Goal: Information Seeking & Learning: Check status

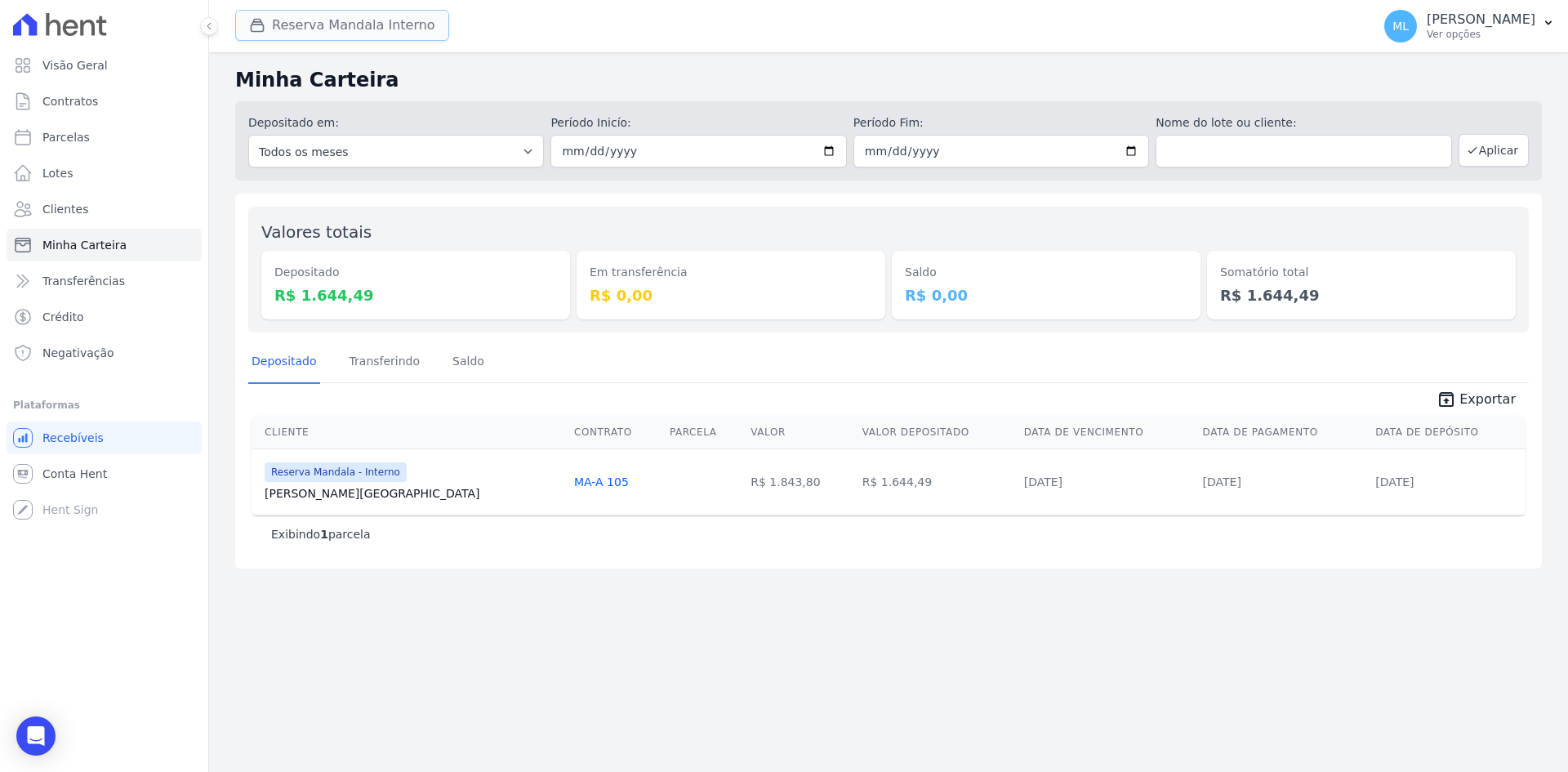
click at [313, 19] on button "Reserva Mandala Interno" at bounding box center [342, 25] width 214 height 31
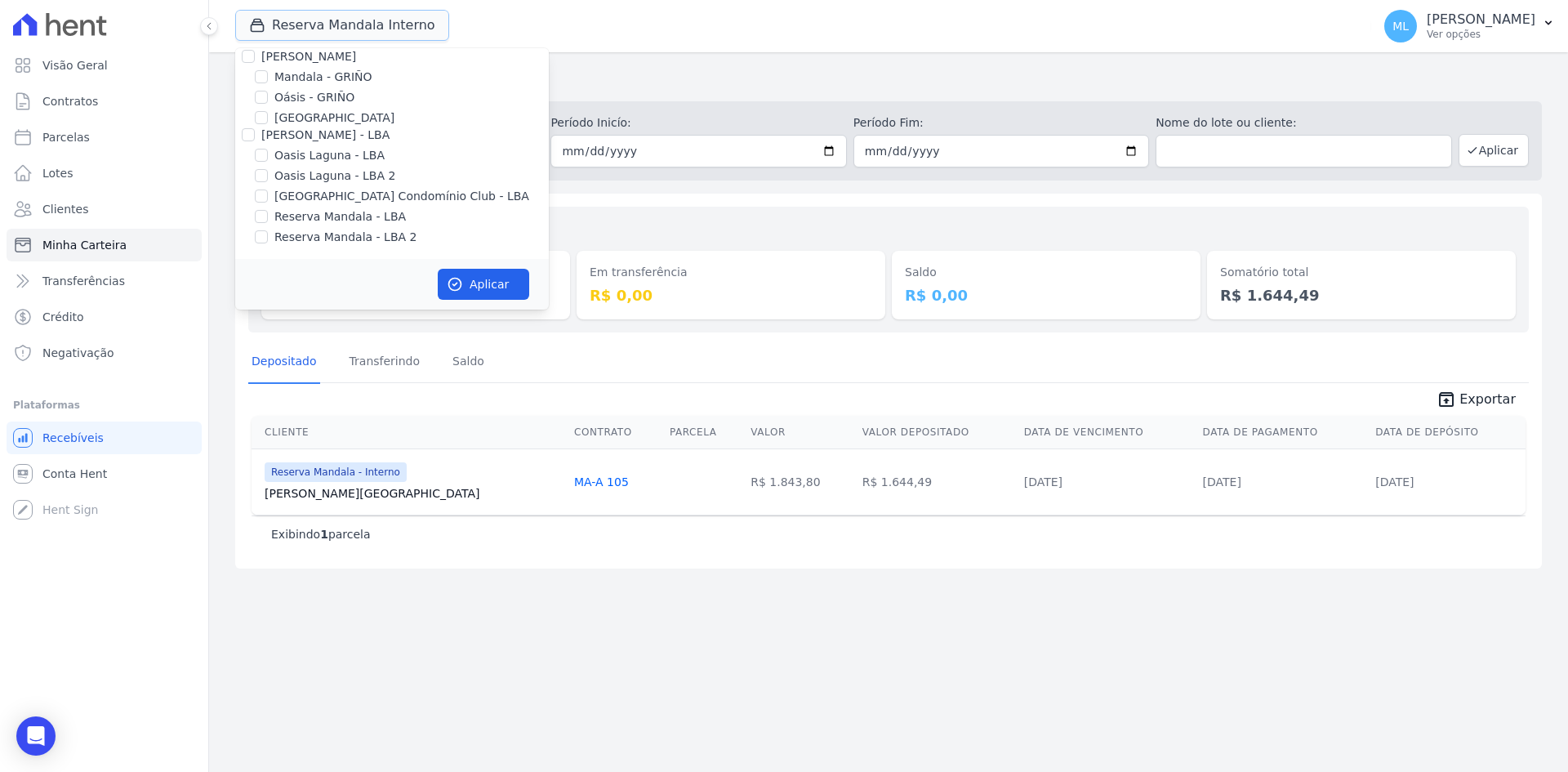
scroll to position [47, 0]
click at [307, 178] on label "Reserva Mandala - Interno" at bounding box center [349, 182] width 150 height 17
click at [268, 178] on input "Reserva Mandala - Interno" at bounding box center [261, 181] width 13 height 13
checkbox input "false"
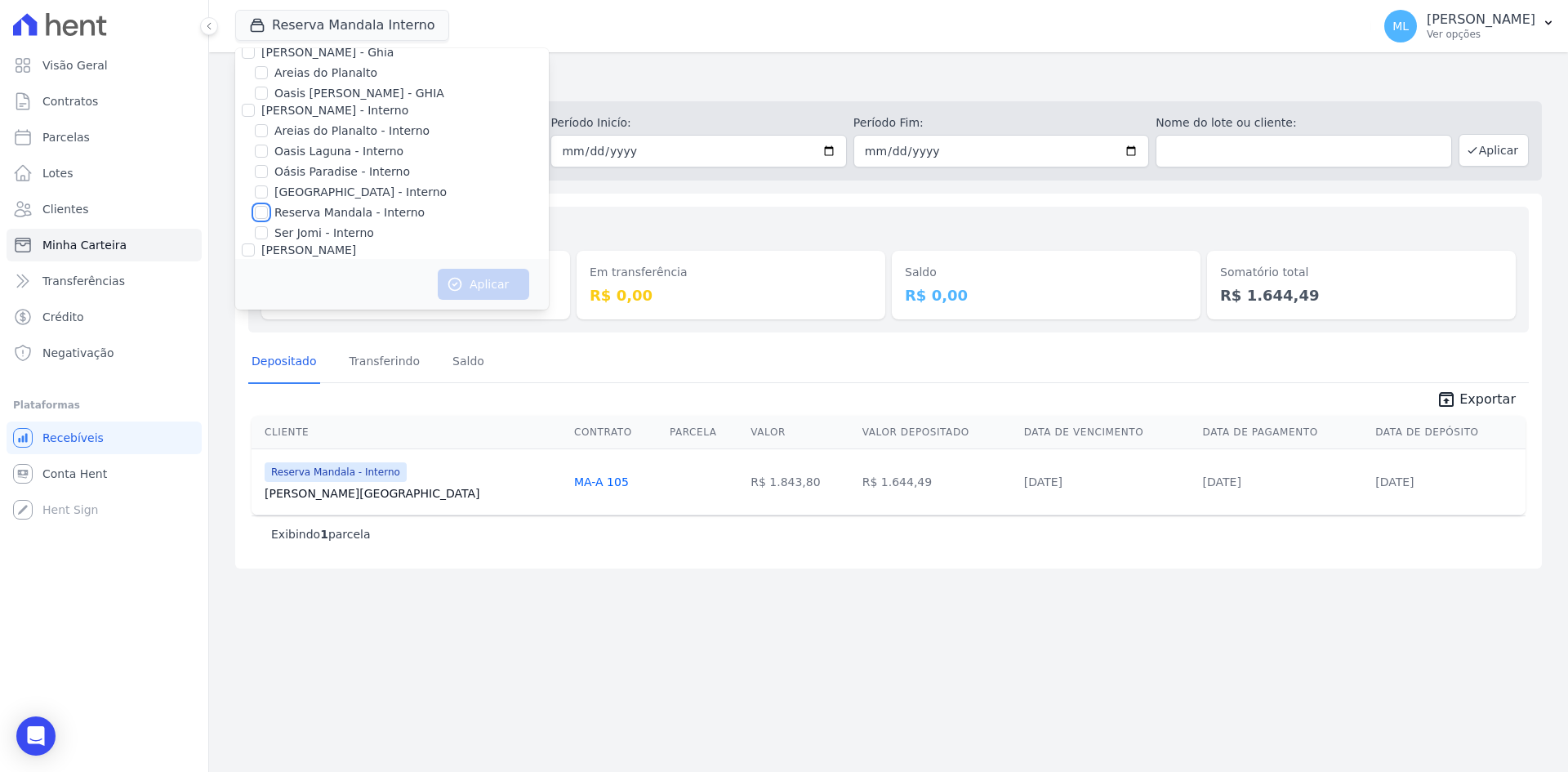
scroll to position [0, 0]
click at [316, 89] on label "Areias do Planalto" at bounding box center [326, 90] width 103 height 17
click at [268, 89] on input "Areias do Planalto" at bounding box center [261, 89] width 13 height 13
checkbox input "true"
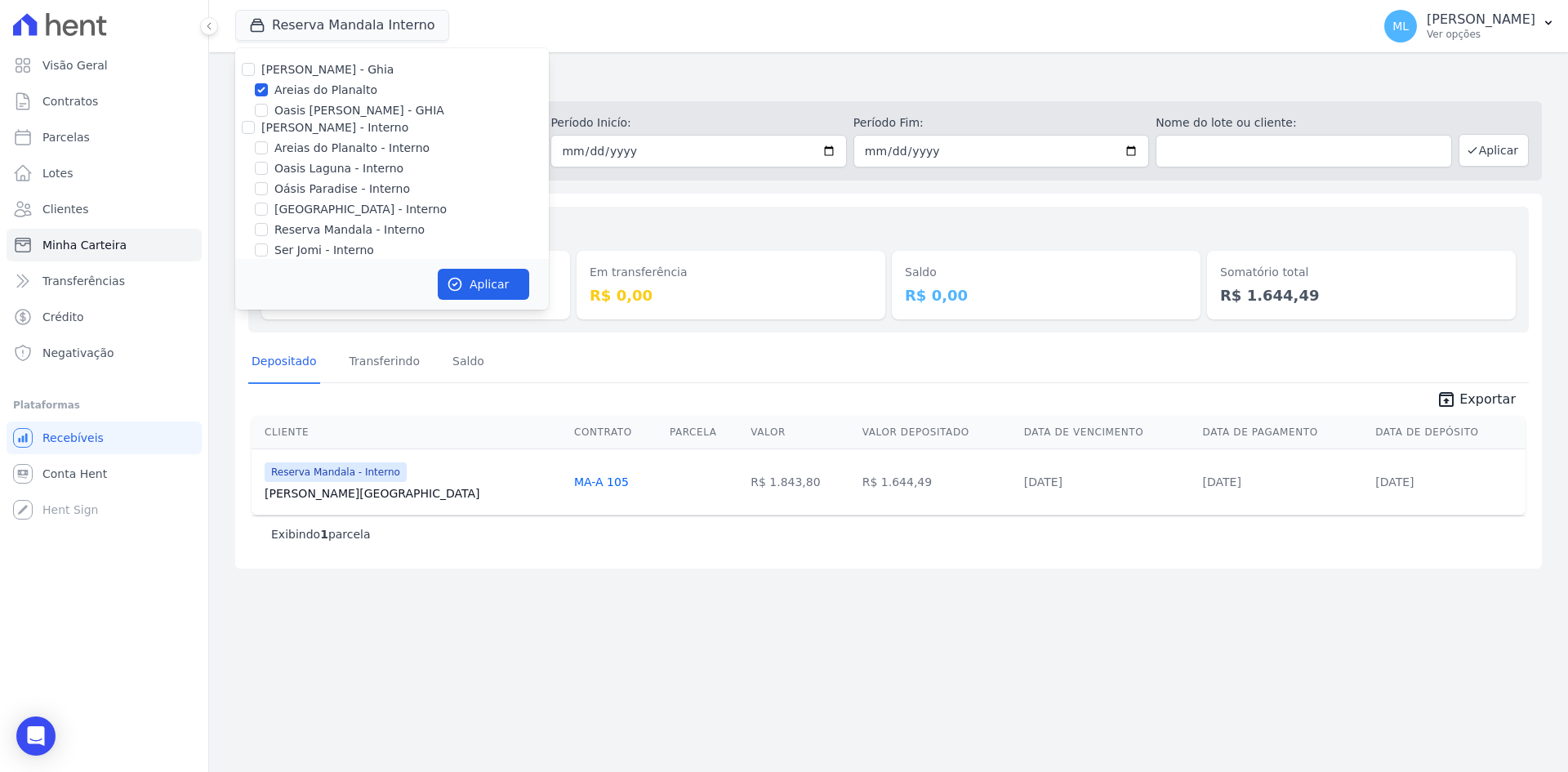
drag, startPoint x: 303, startPoint y: 151, endPoint x: 302, endPoint y: 159, distance: 8.1
click at [302, 159] on div "[PERSON_NAME] - Ghia [PERSON_NAME] do Planalto Oasis [PERSON_NAME] - GHIA [PERS…" at bounding box center [392, 259] width 314 height 421
click at [286, 145] on label "Areias do Planalto - Interno" at bounding box center [351, 149] width 156 height 17
click at [268, 145] on input "Areias do Planalto - Interno" at bounding box center [261, 147] width 13 height 13
checkbox input "true"
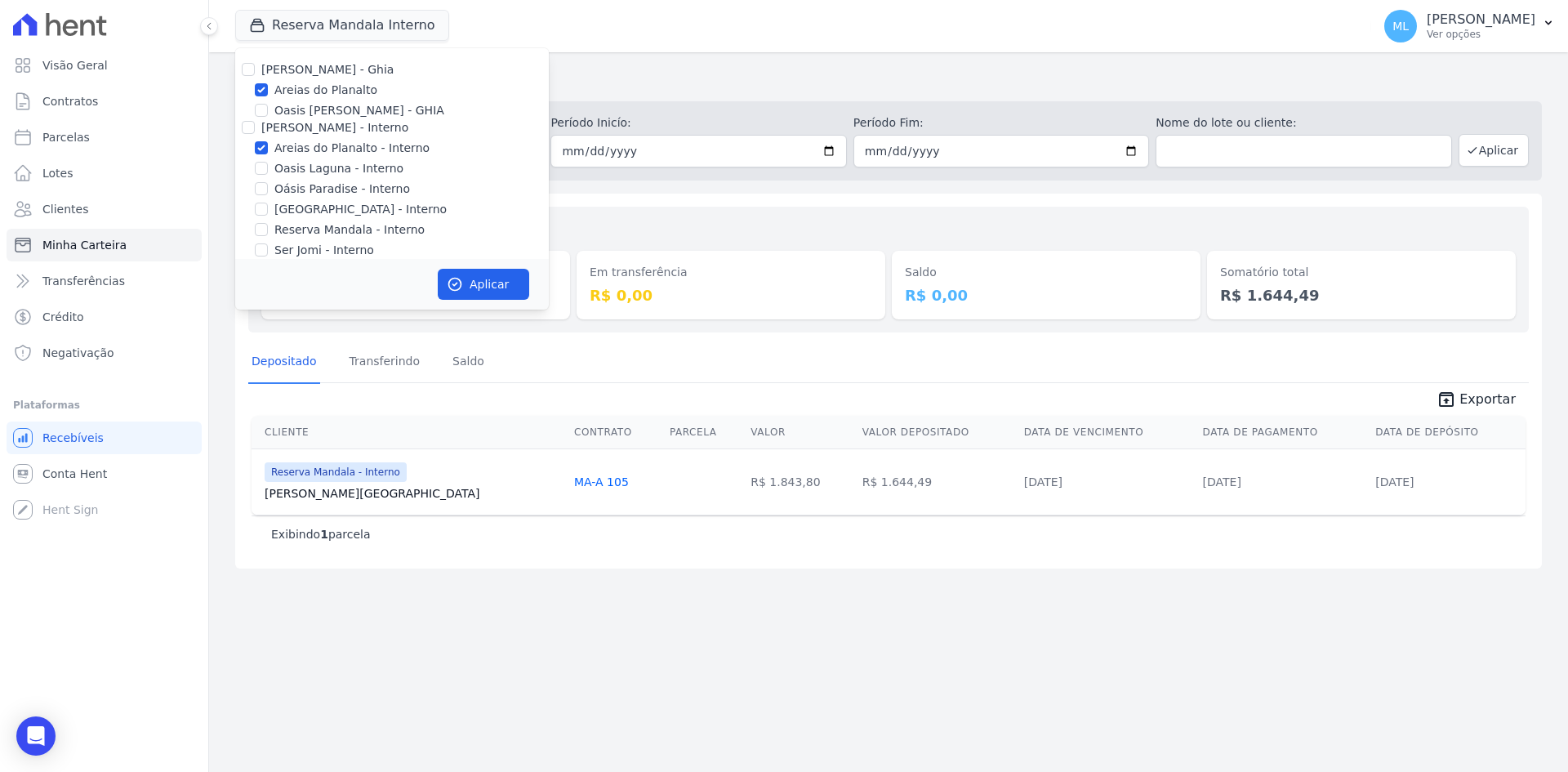
click at [299, 211] on label "[GEOGRAPHIC_DATA] - Interno" at bounding box center [360, 210] width 173 height 17
click at [268, 211] on input "[GEOGRAPHIC_DATA] - Interno" at bounding box center [261, 209] width 13 height 13
checkbox input "true"
click at [308, 191] on label "[GEOGRAPHIC_DATA] Condomínio Club - LBA" at bounding box center [401, 197] width 255 height 17
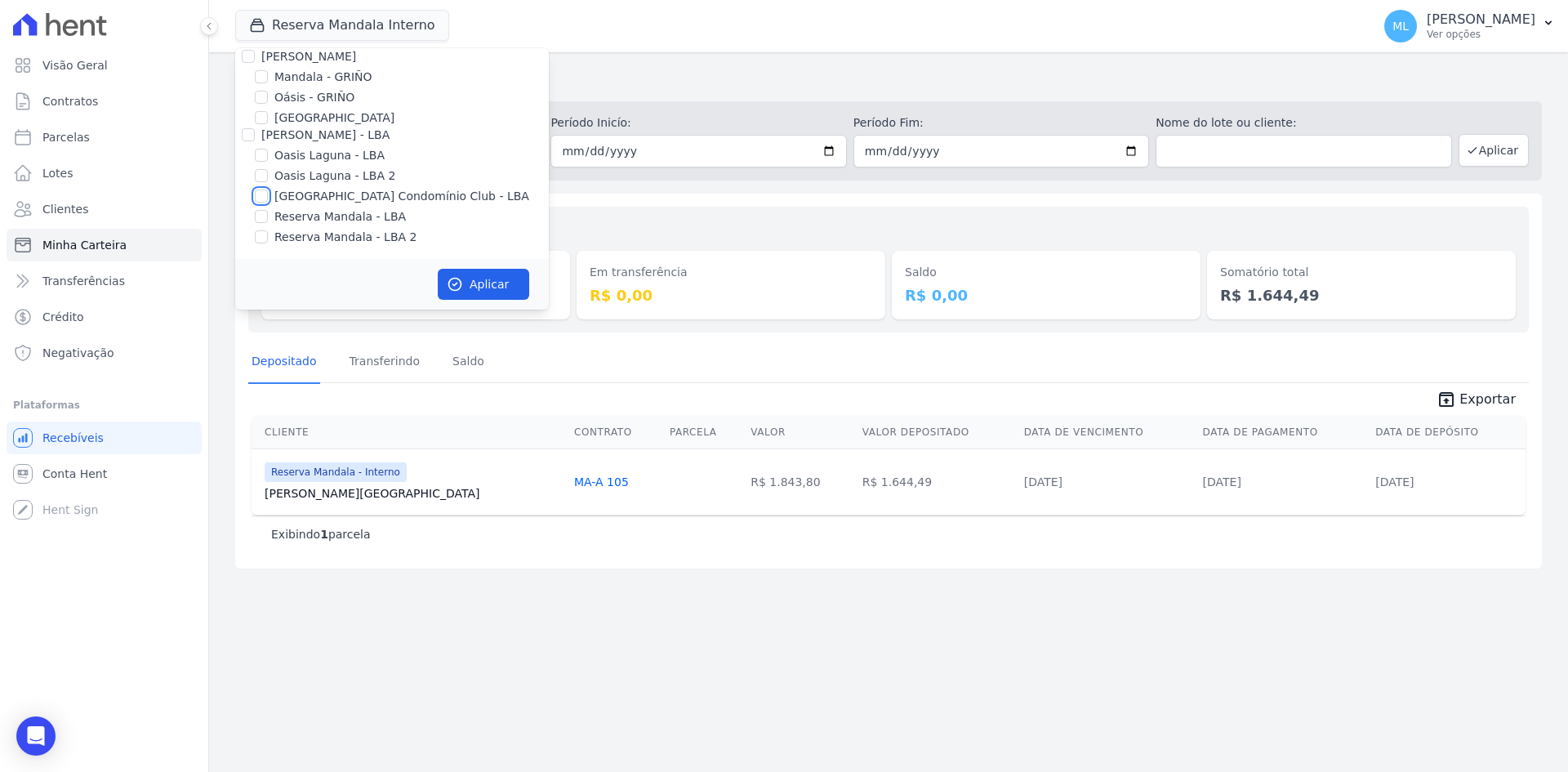
click at [268, 191] on input "[GEOGRAPHIC_DATA] Condomínio Club - LBA" at bounding box center [261, 195] width 13 height 13
checkbox input "true"
click at [475, 281] on button "Aplicar" at bounding box center [483, 285] width 91 height 31
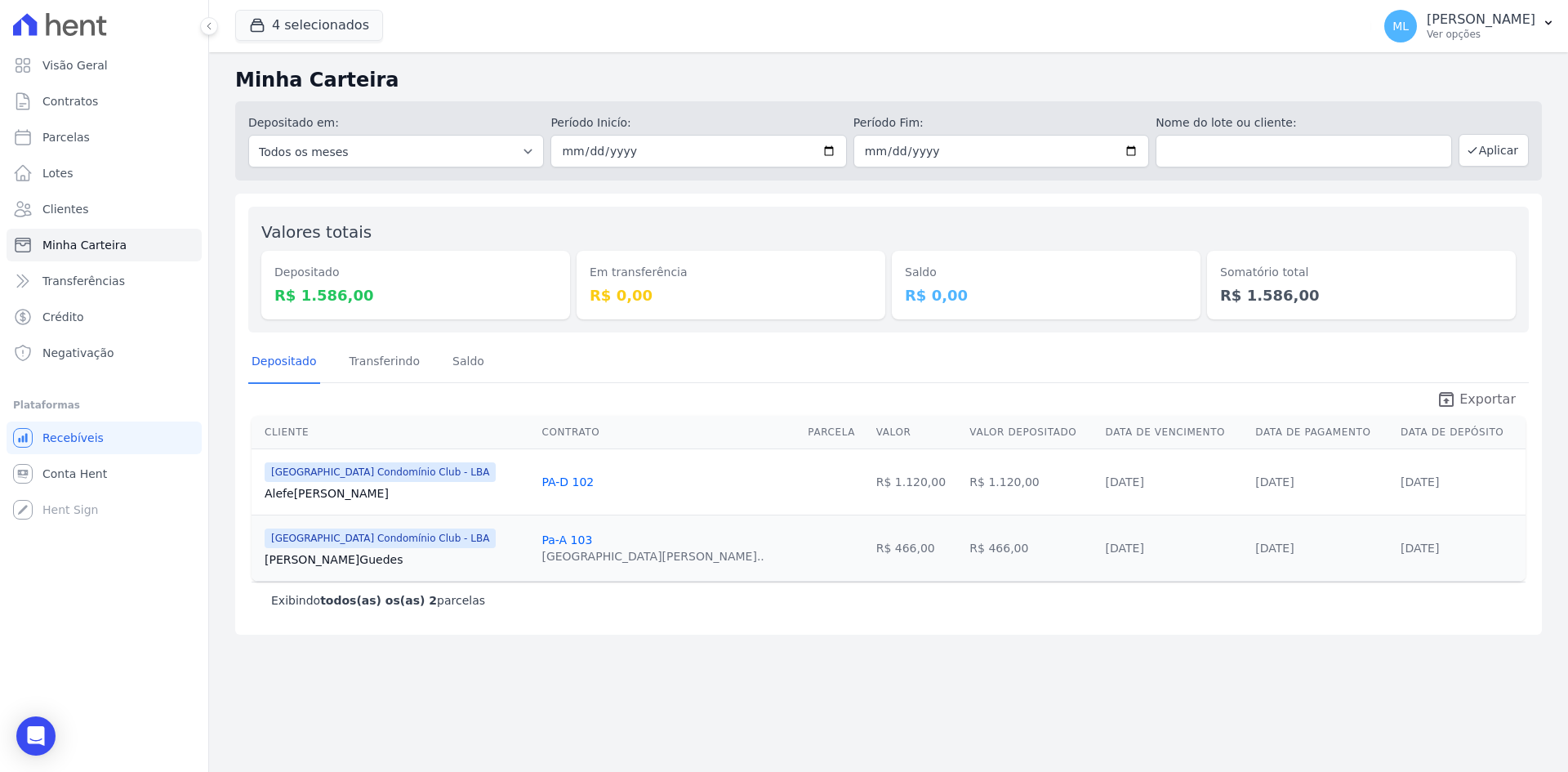
click at [1456, 395] on icon "unarchive" at bounding box center [1446, 399] width 20 height 20
click at [331, 17] on button "4 selecionados" at bounding box center [309, 25] width 148 height 31
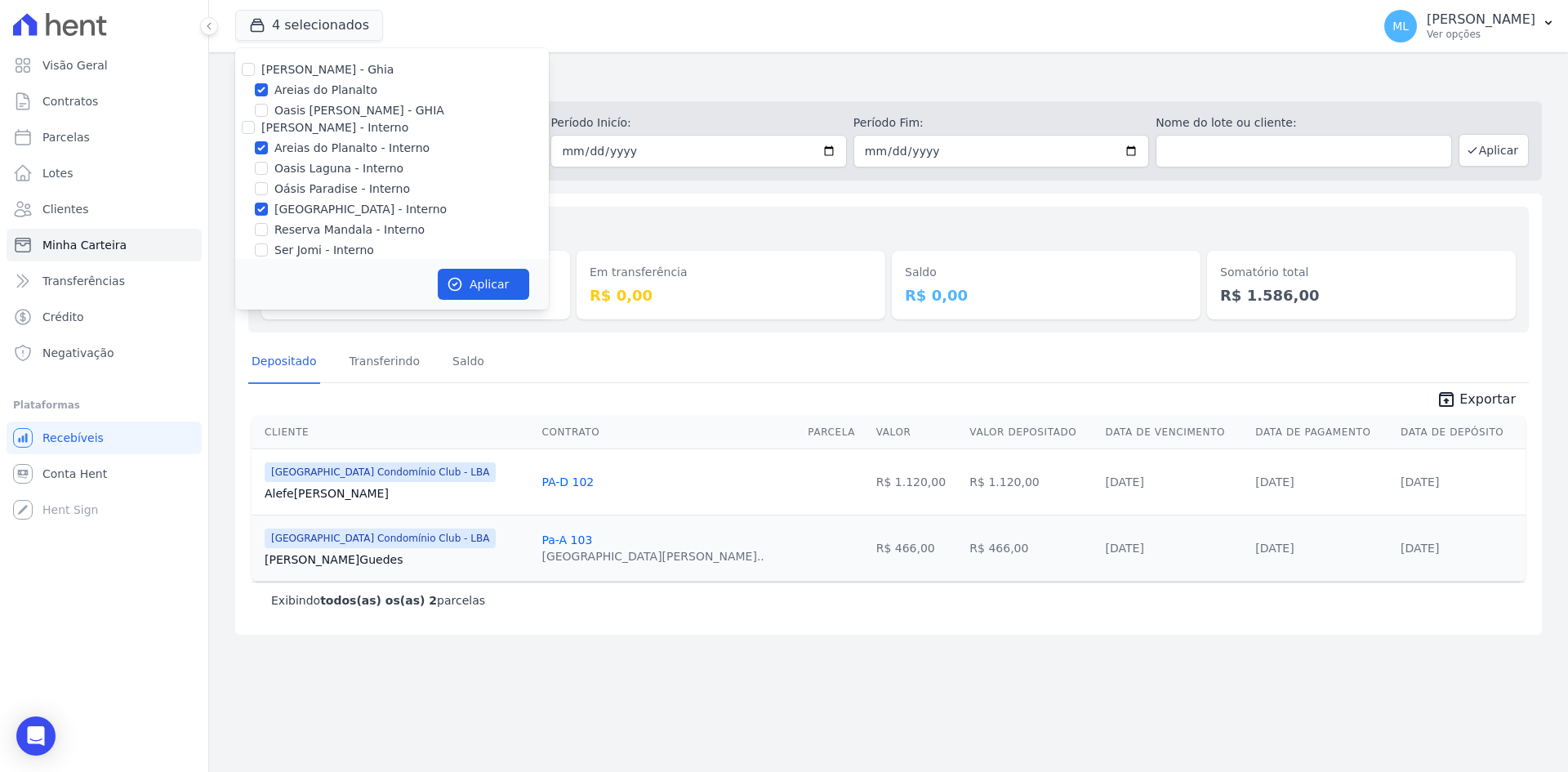
click at [279, 76] on label "[PERSON_NAME] - Ghia" at bounding box center [327, 69] width 132 height 13
click at [255, 76] on input "[PERSON_NAME] - Ghia" at bounding box center [247, 69] width 13 height 13
checkbox input "true"
click at [265, 75] on label "[PERSON_NAME] - Ghia" at bounding box center [327, 69] width 132 height 13
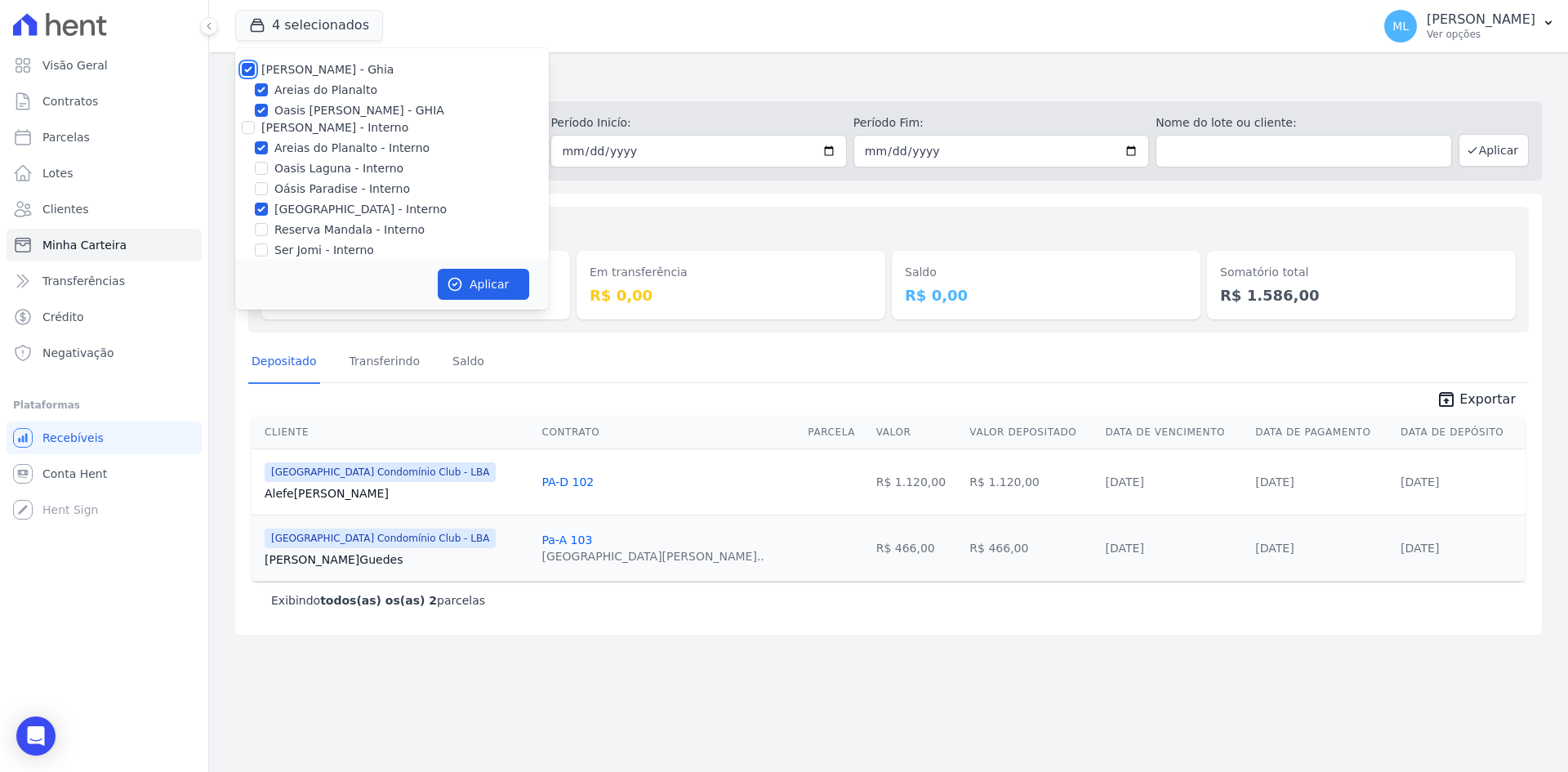
click at [255, 75] on input "[PERSON_NAME] - Ghia" at bounding box center [247, 69] width 13 height 13
checkbox input "false"
click at [246, 83] on div "Areias do Planalto" at bounding box center [392, 90] width 314 height 17
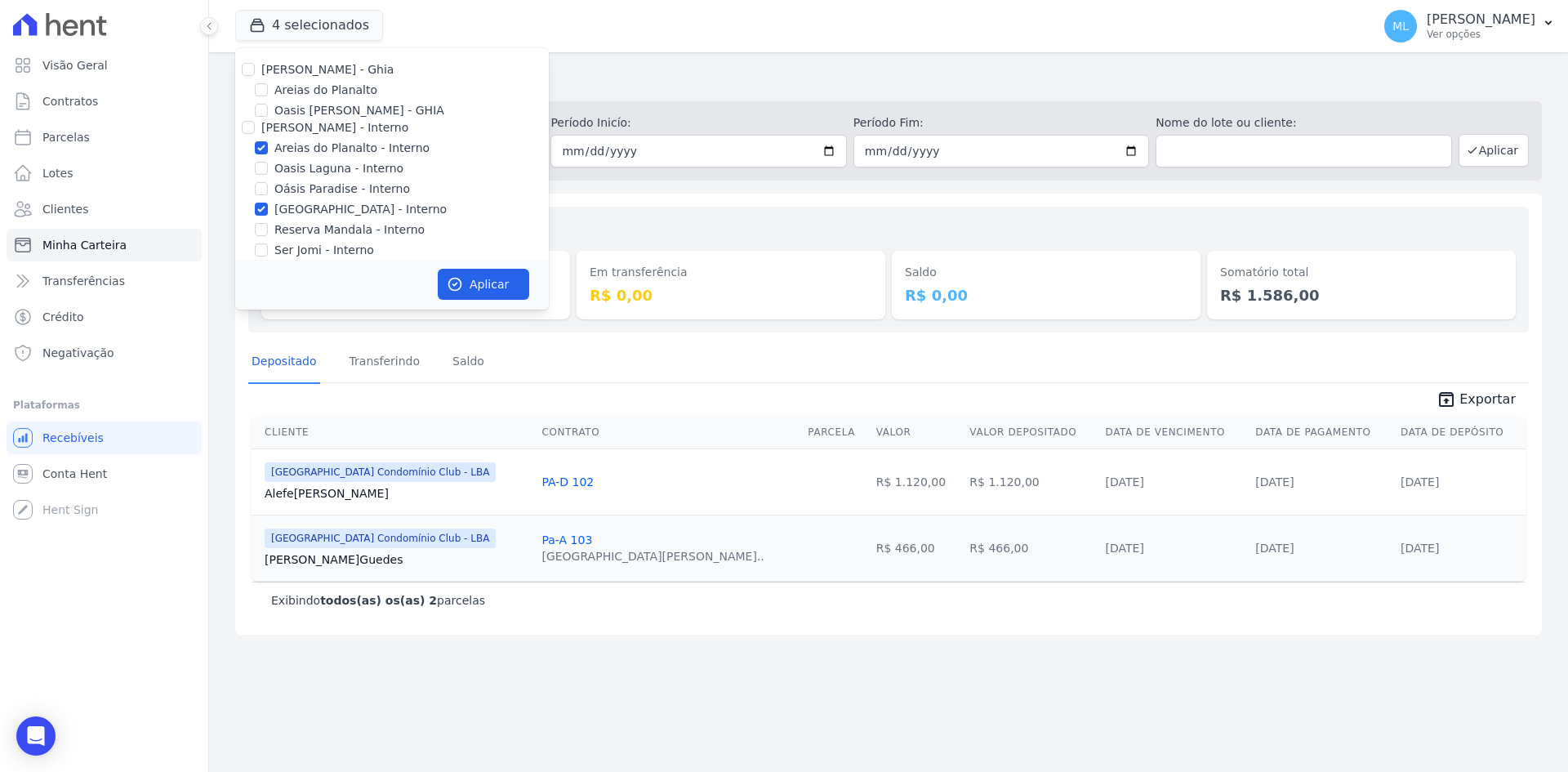
drag, startPoint x: 252, startPoint y: 79, endPoint x: 253, endPoint y: 107, distance: 28.0
click at [252, 84] on div "[PERSON_NAME] - Ghia [PERSON_NAME] do Planalto Oasis [PERSON_NAME] - GHIA [PERS…" at bounding box center [392, 259] width 314 height 421
drag, startPoint x: 253, startPoint y: 130, endPoint x: 245, endPoint y: 100, distance: 31.0
click at [249, 126] on input "[PERSON_NAME] - Interno" at bounding box center [247, 127] width 13 height 13
checkbox input "true"
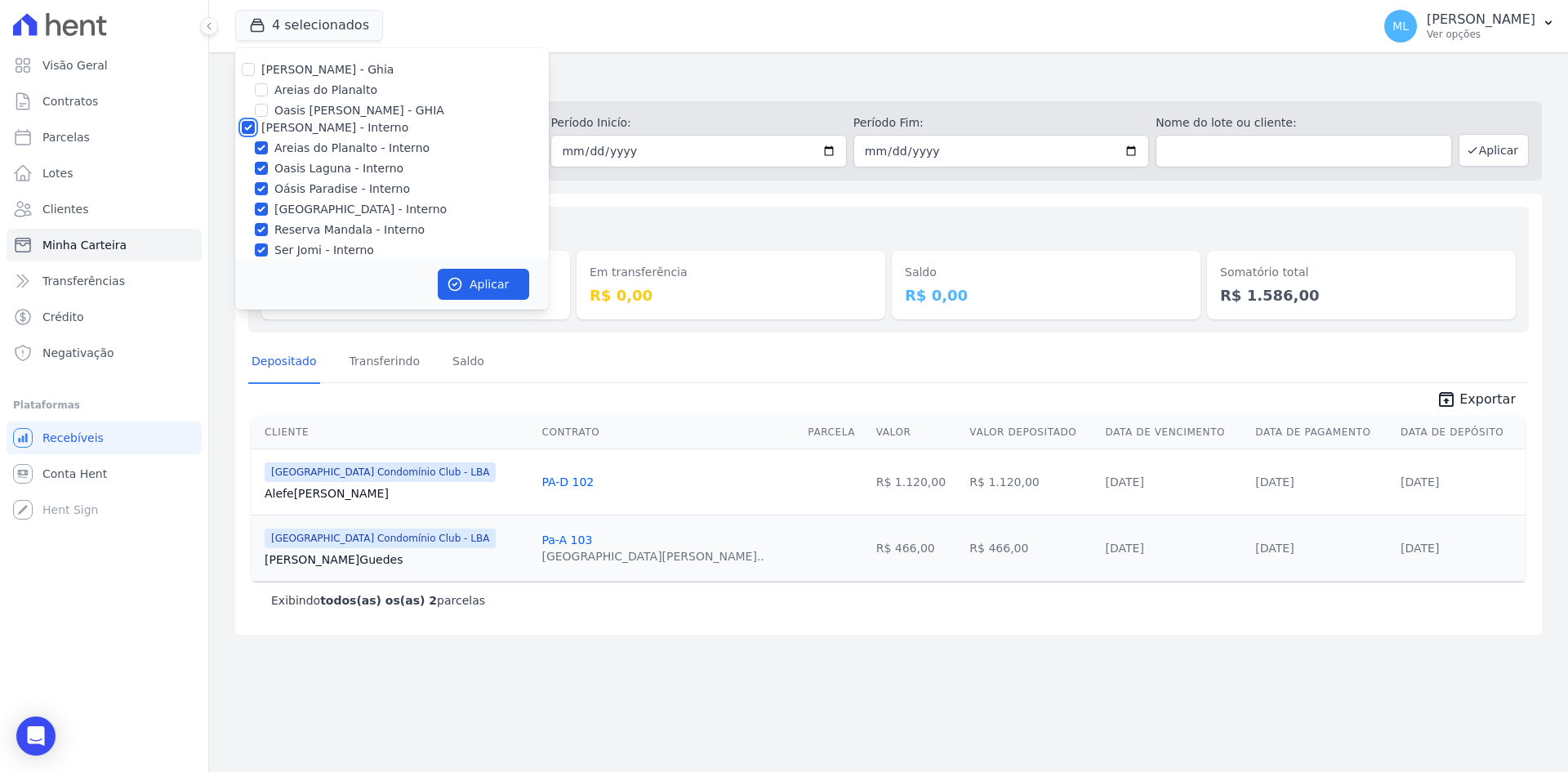
checkbox input "true"
click at [248, 80] on div "[PERSON_NAME] - Ghia [PERSON_NAME] do Planalto Oasis [PERSON_NAME] - GHIA [PERS…" at bounding box center [392, 259] width 314 height 421
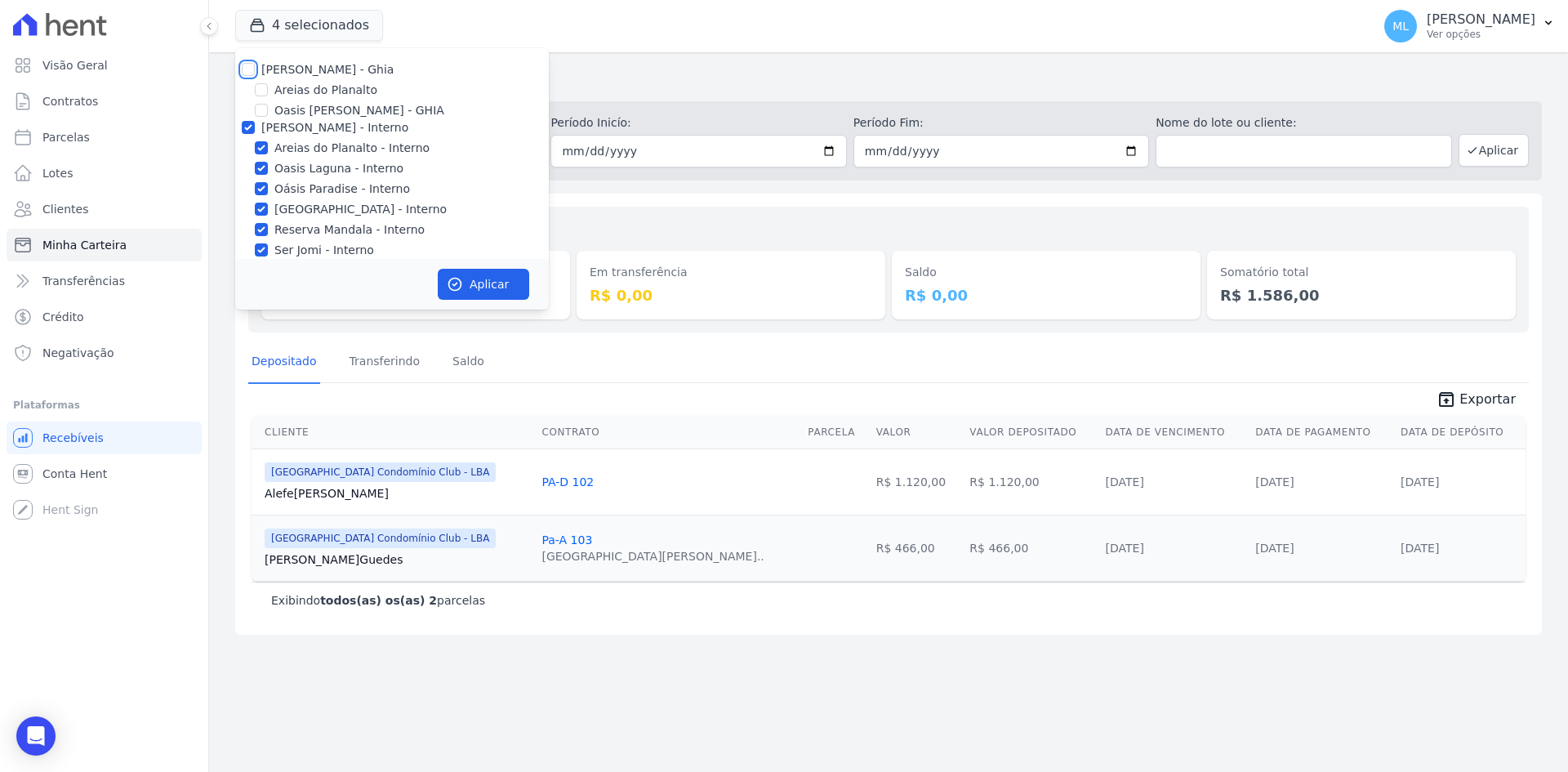
click at [253, 72] on input "[PERSON_NAME] - Ghia" at bounding box center [247, 69] width 13 height 13
checkbox input "true"
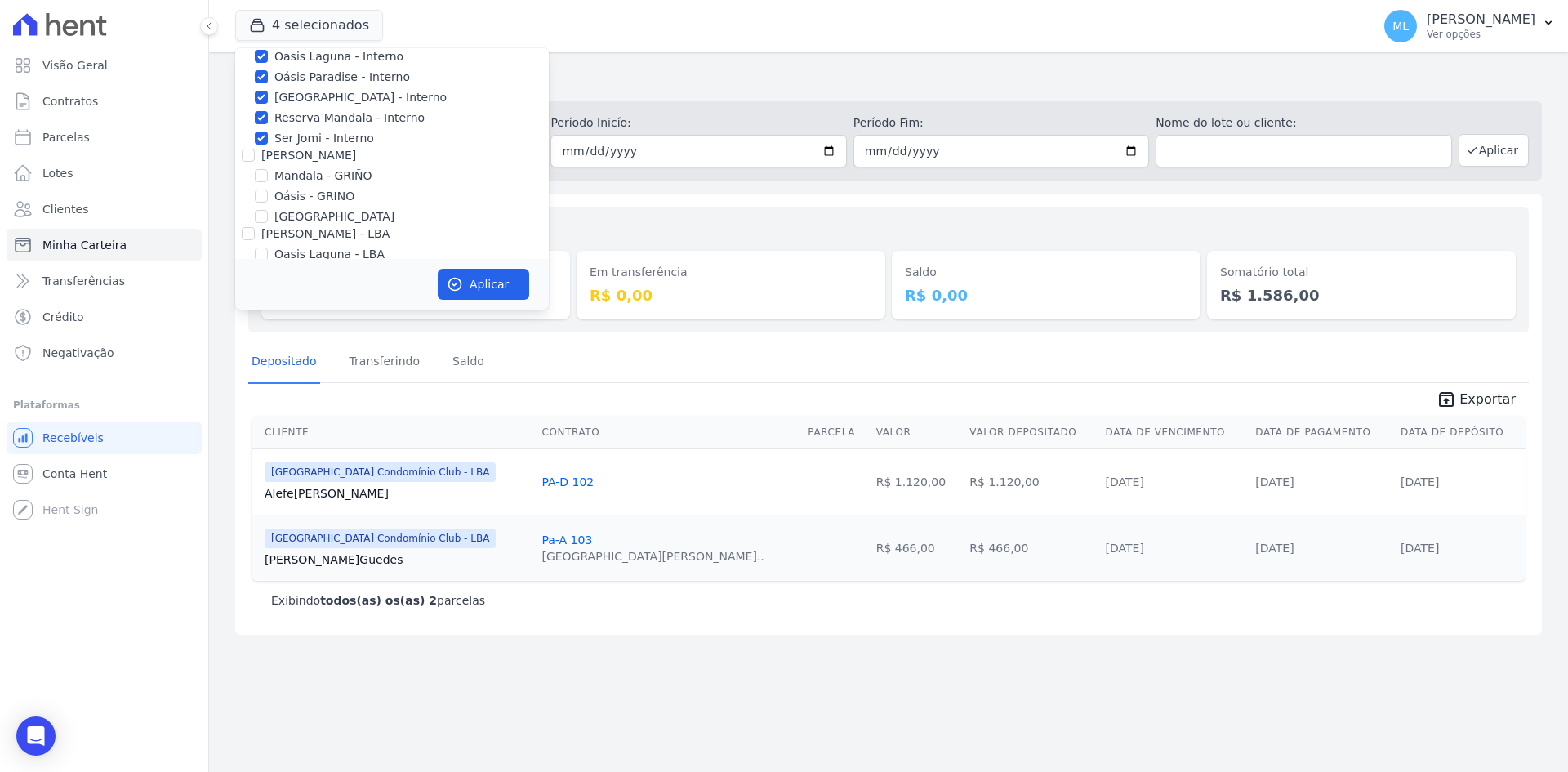
scroll to position [163, 0]
click at [241, 108] on div "[PERSON_NAME]" at bounding box center [392, 104] width 314 height 17
click at [246, 106] on input "[PERSON_NAME]" at bounding box center [247, 103] width 13 height 13
checkbox input "true"
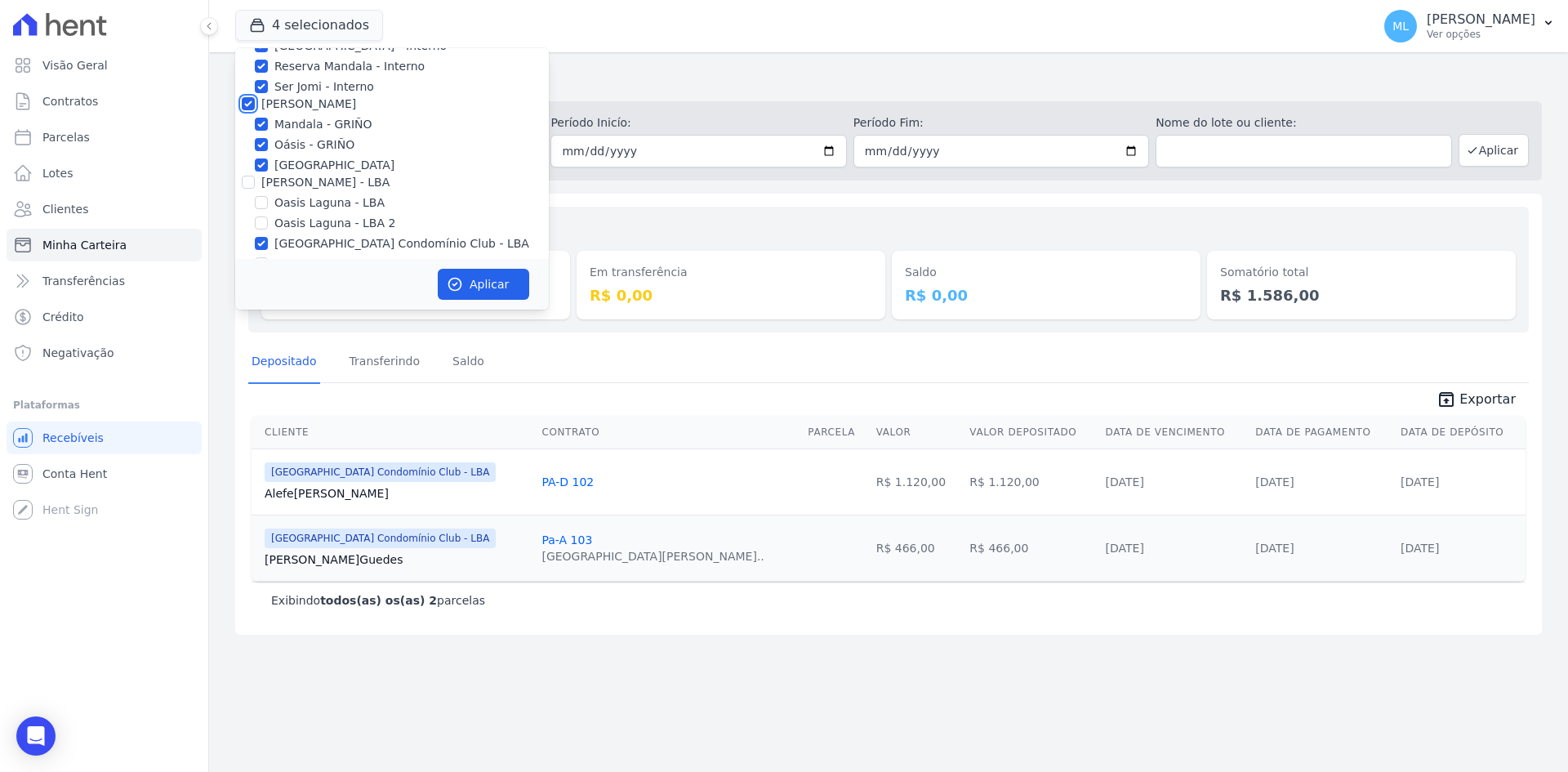
checkbox input "true"
click at [254, 181] on div "[PERSON_NAME] - LBA" at bounding box center [392, 182] width 314 height 17
click at [247, 181] on input "[PERSON_NAME] - LBA" at bounding box center [247, 181] width 13 height 13
checkbox input "true"
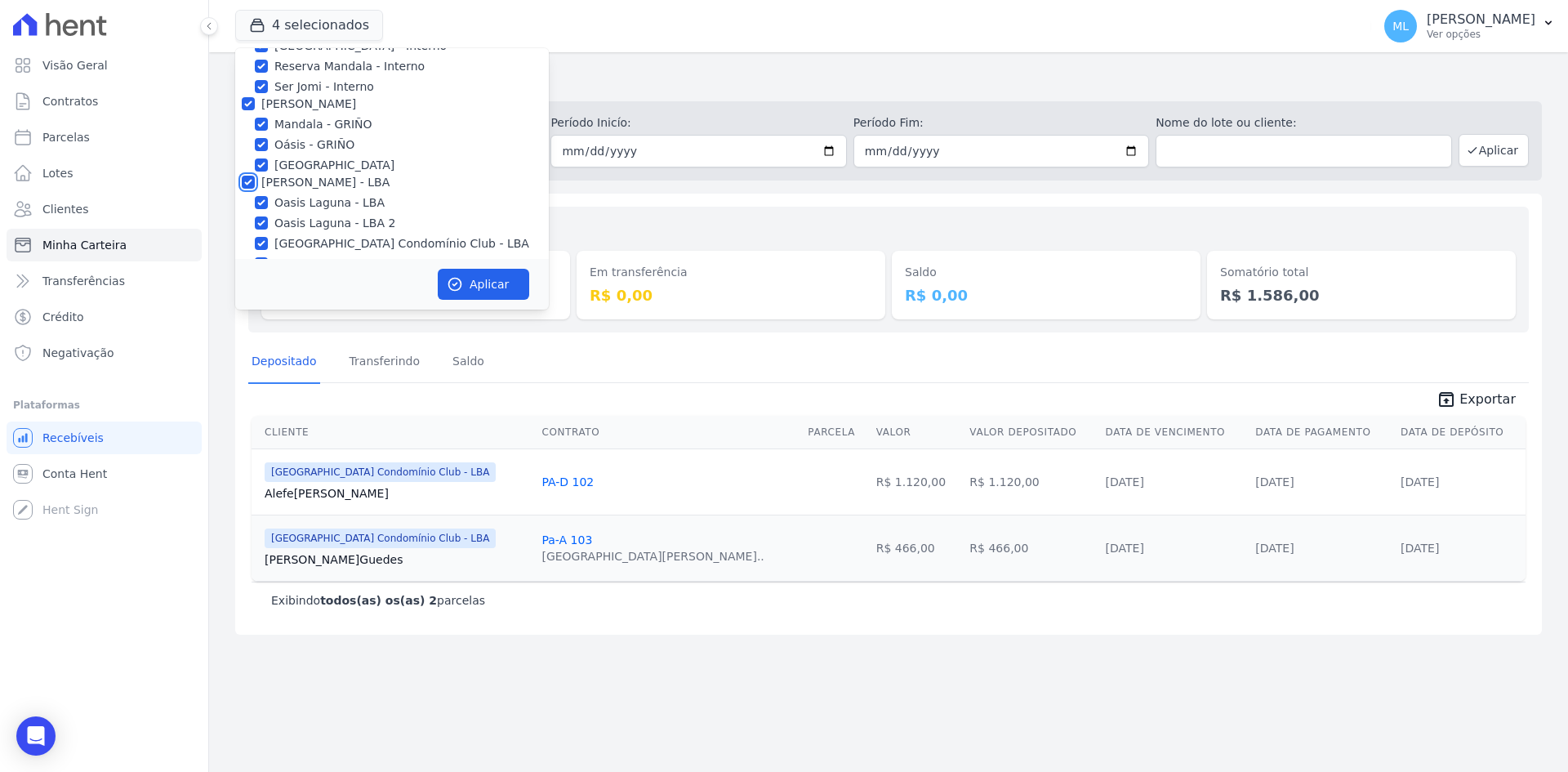
checkbox input "true"
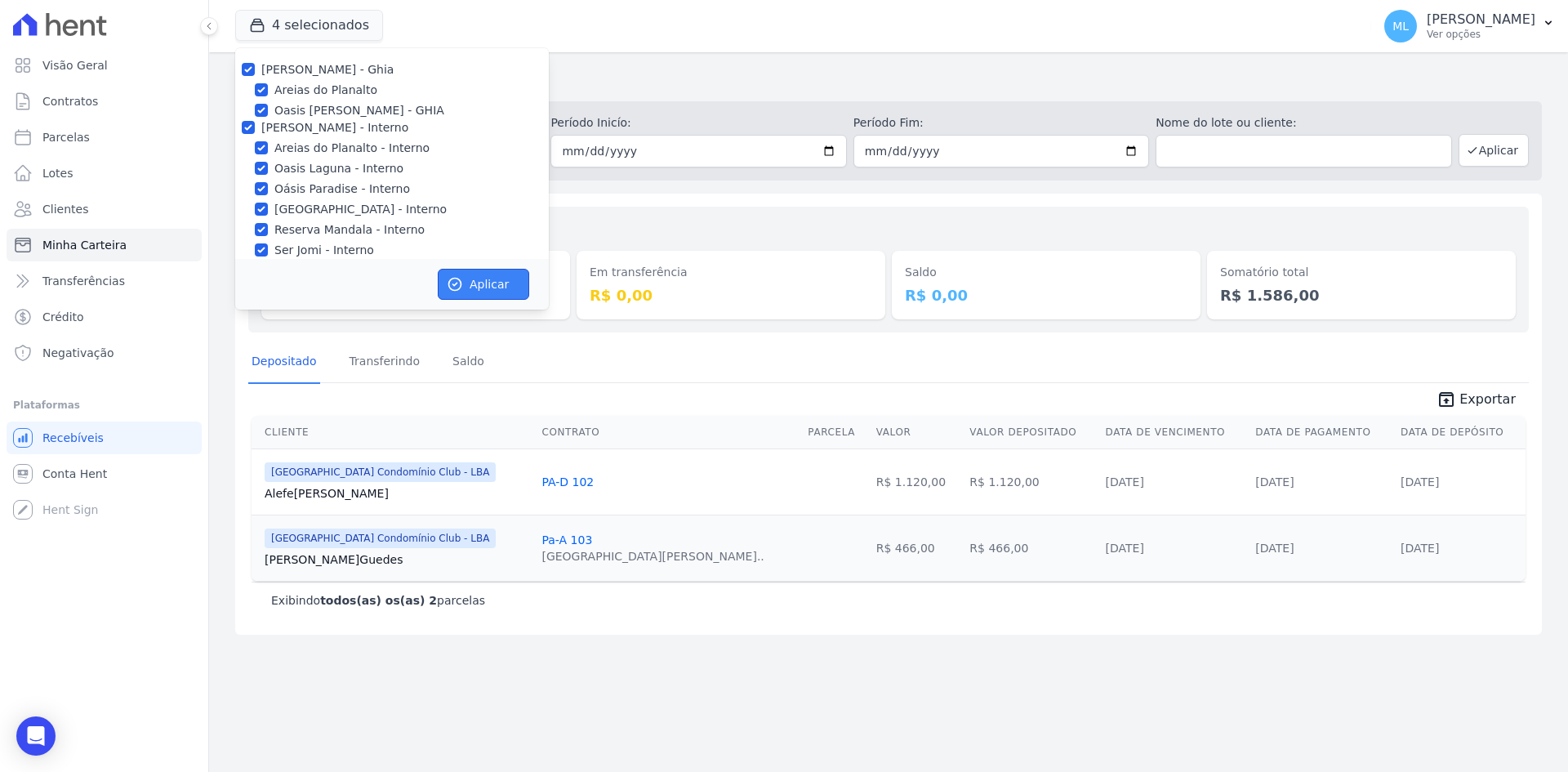
click at [466, 277] on button "Aplicar" at bounding box center [483, 285] width 91 height 31
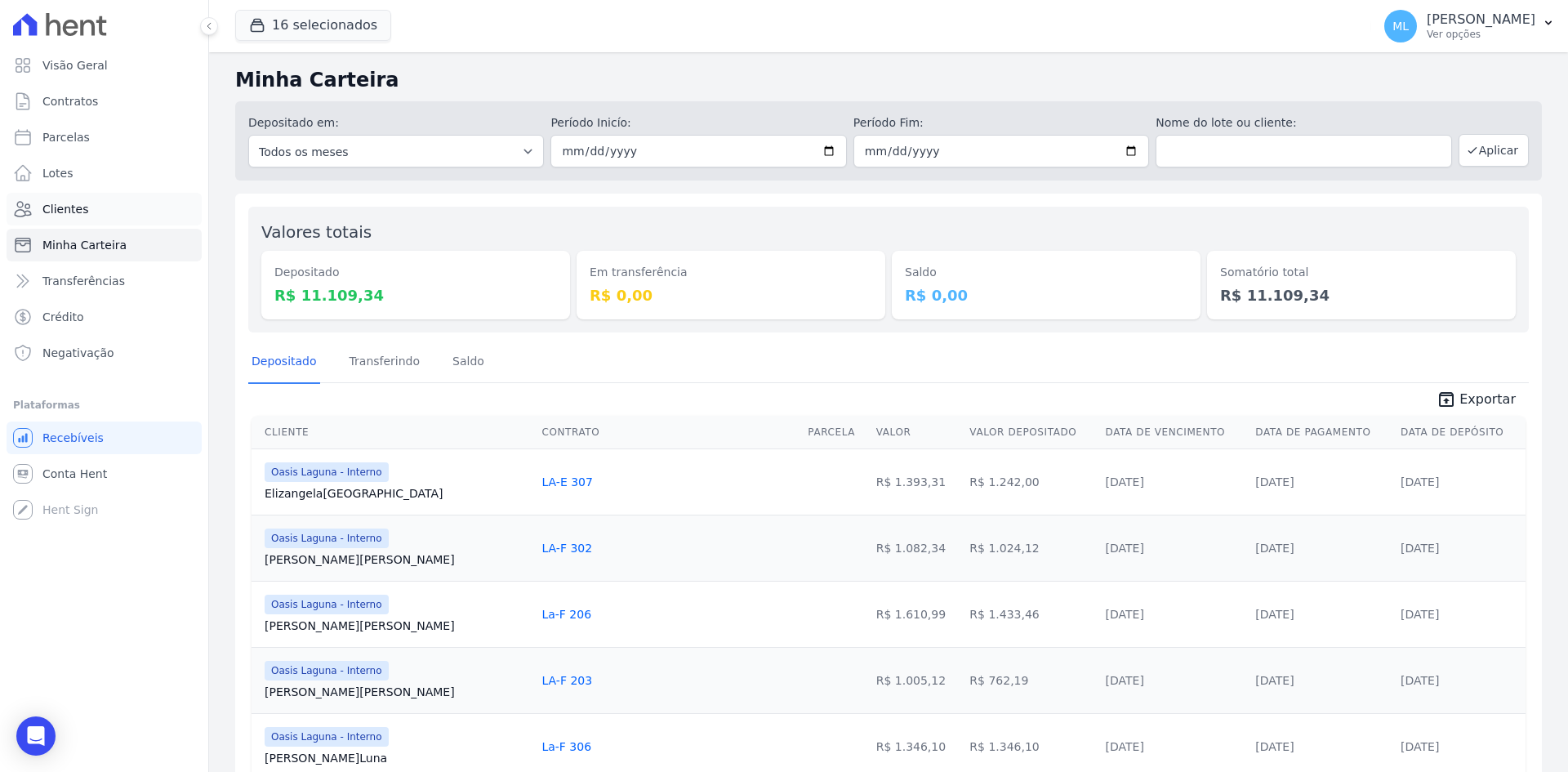
click at [109, 215] on link "Clientes" at bounding box center [104, 209] width 195 height 33
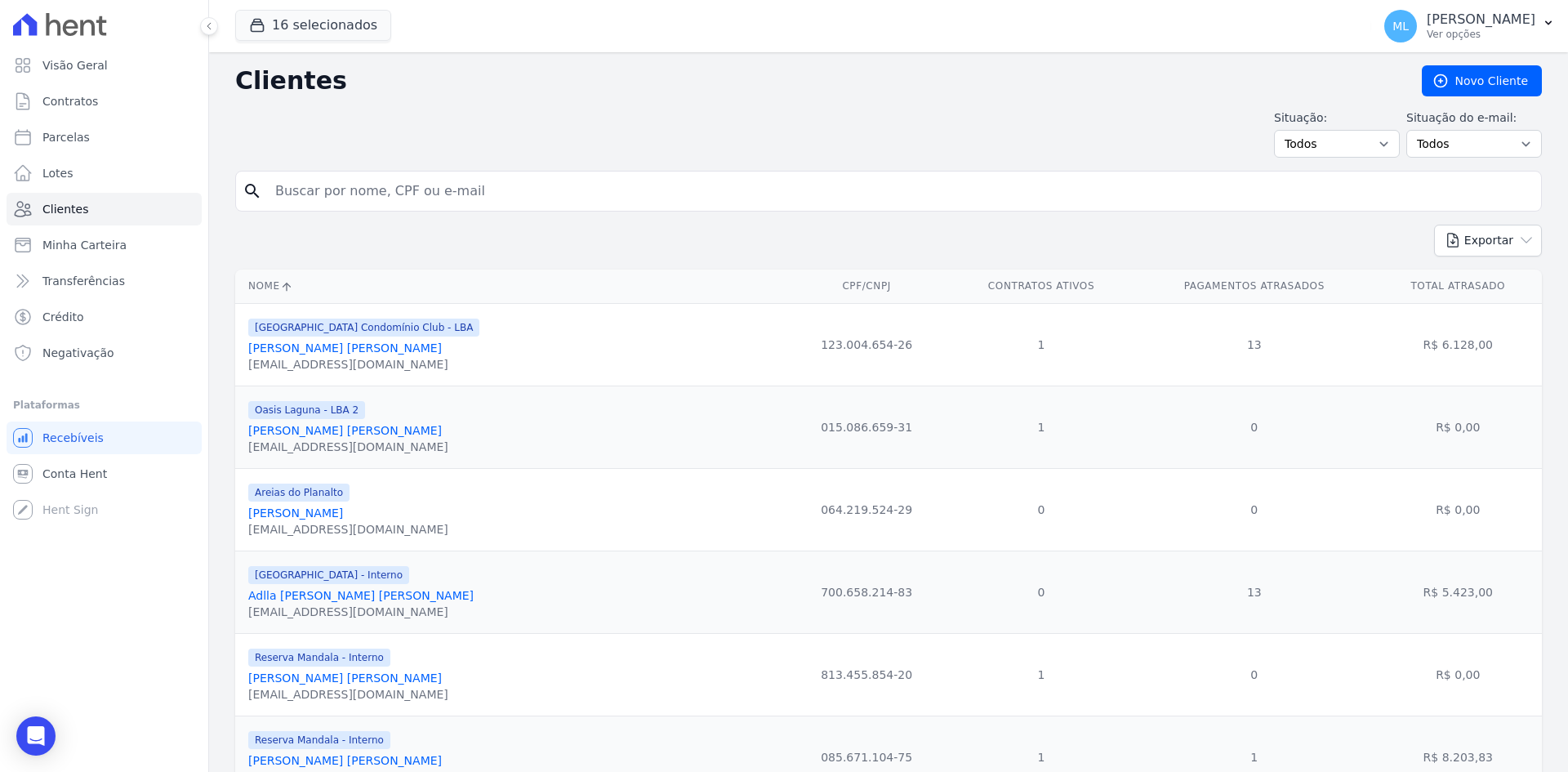
click at [345, 185] on input "search" at bounding box center [900, 191] width 1269 height 33
type input "[PERSON_NAME]"
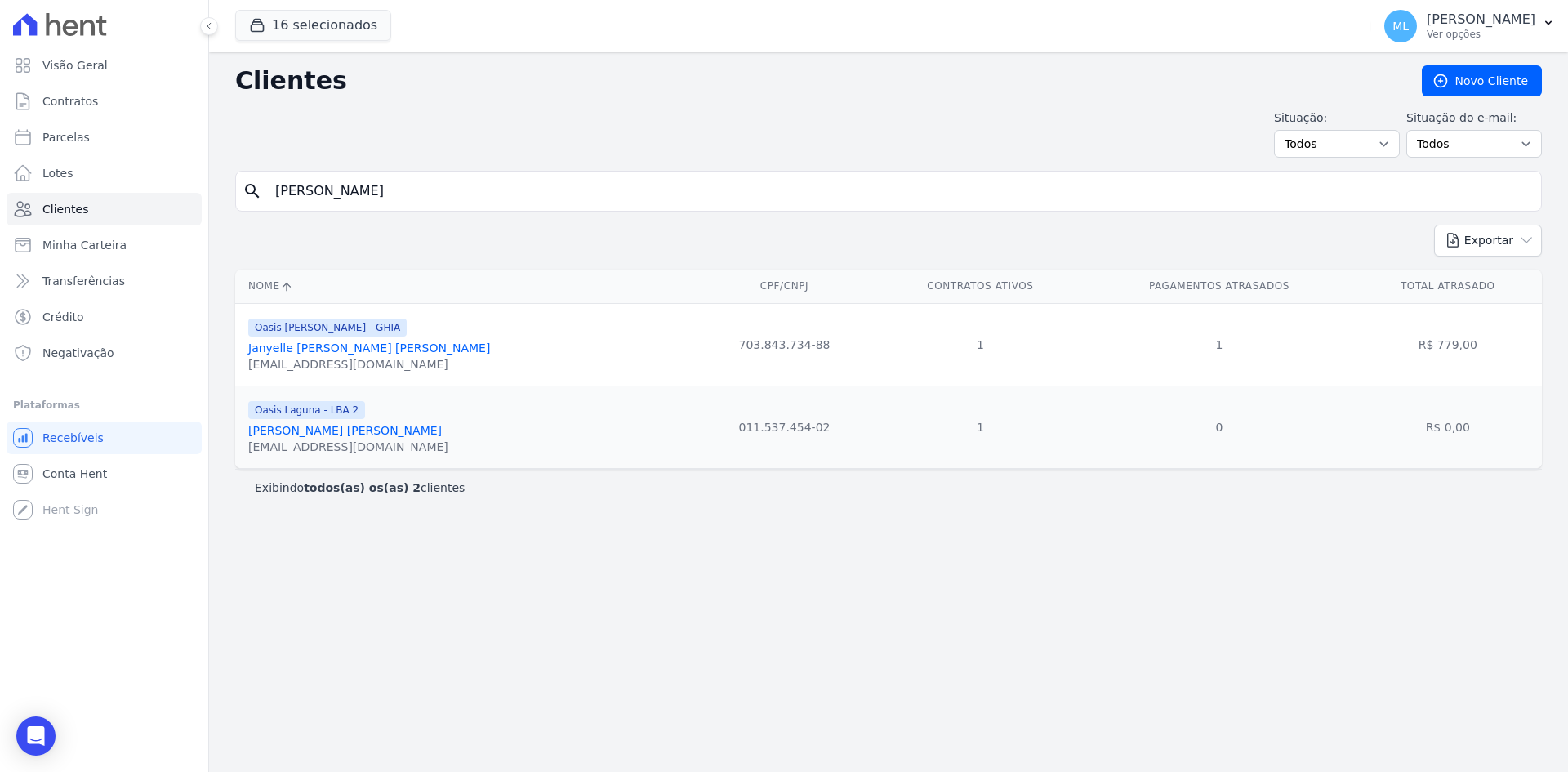
click at [325, 429] on link "[PERSON_NAME] [PERSON_NAME]" at bounding box center [345, 430] width 193 height 13
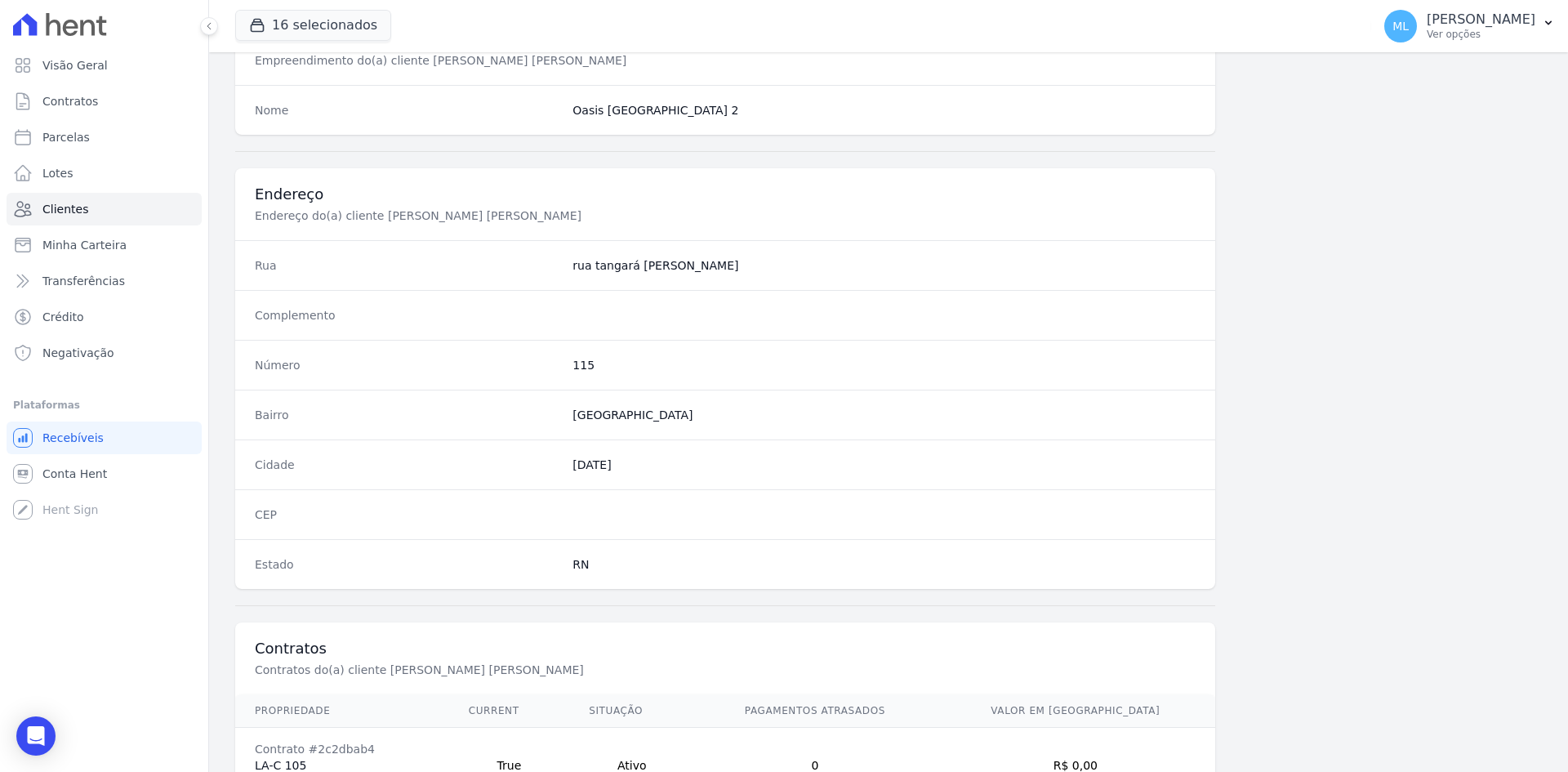
scroll to position [757, 0]
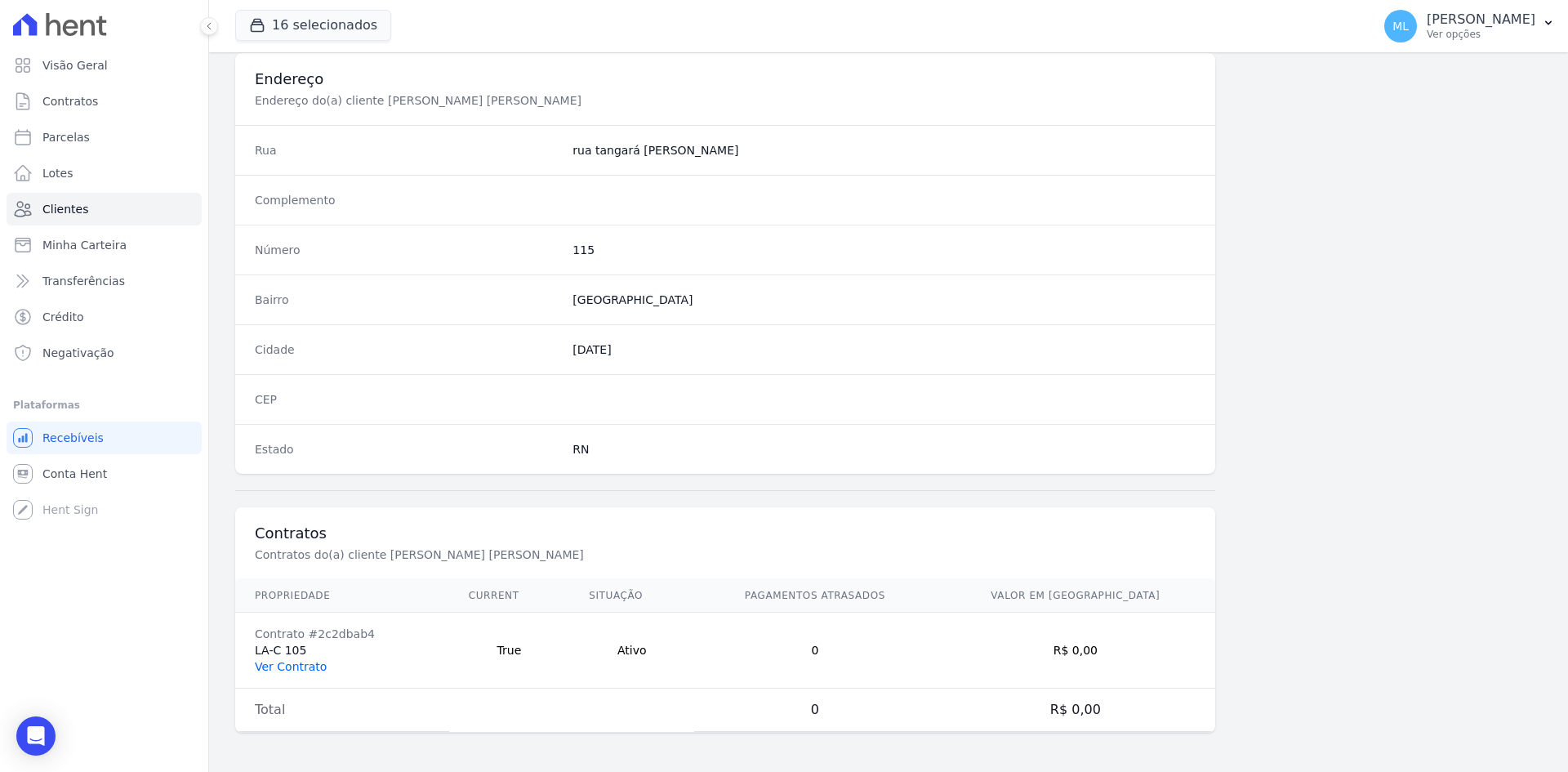
click at [292, 665] on link "Ver Contrato" at bounding box center [291, 666] width 72 height 13
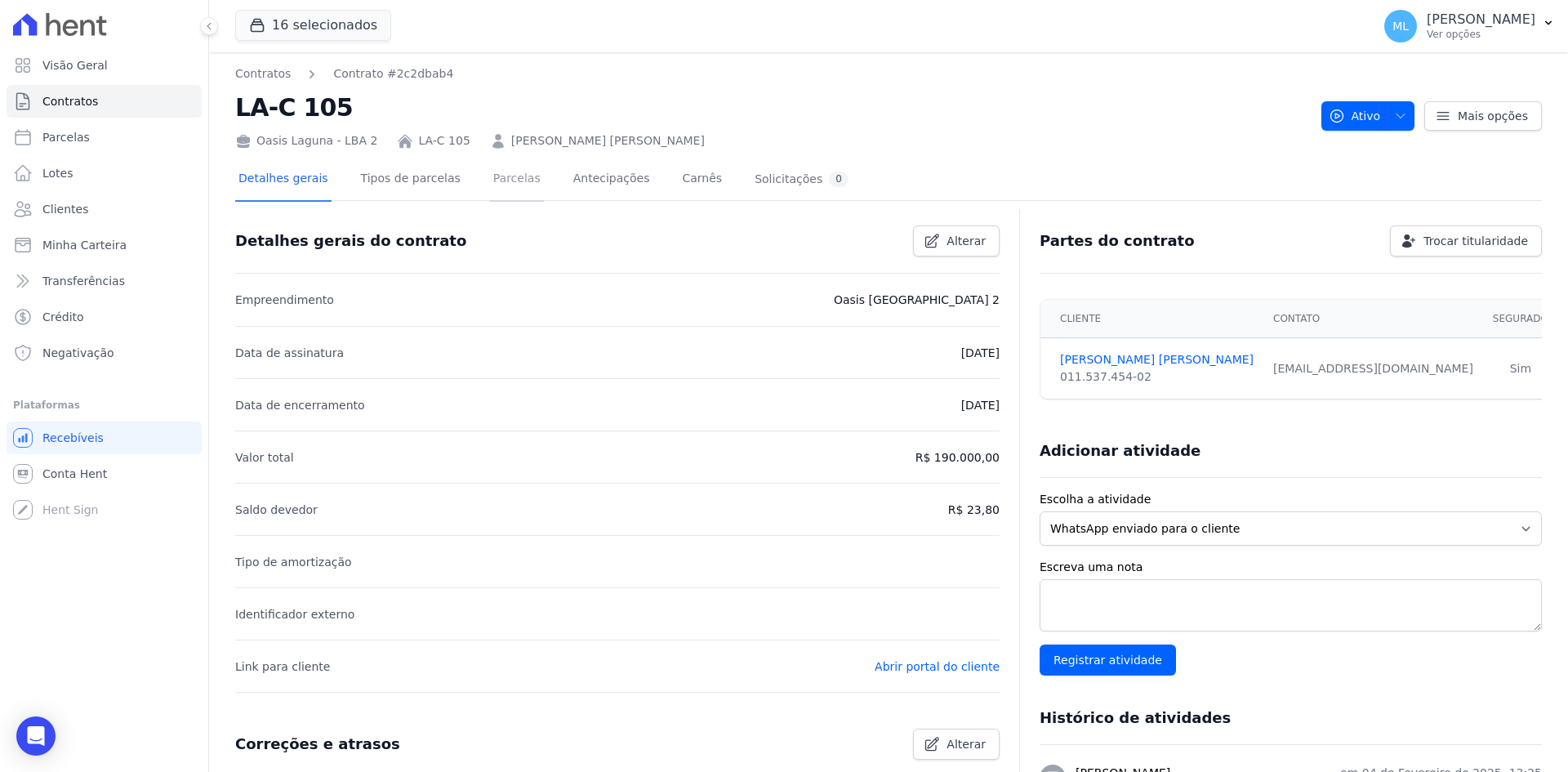
click at [490, 184] on link "Parcelas" at bounding box center [516, 180] width 54 height 43
